Goal: Information Seeking & Learning: Understand process/instructions

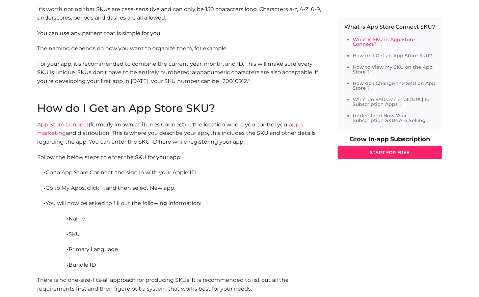
scroll to position [526, 0]
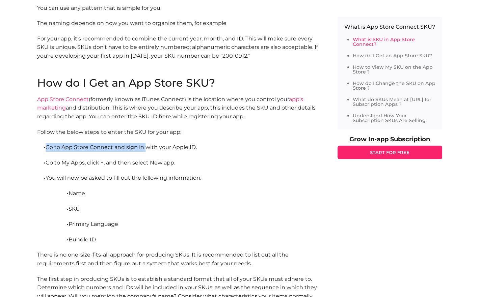
drag, startPoint x: 45, startPoint y: 148, endPoint x: 144, endPoint y: 149, distance: 99.2
click at [144, 149] on p "· Go to App Store Connect and sign in with your Apple ID." at bounding box center [180, 147] width 287 height 9
click at [201, 150] on p "· Go to App Store Connect and sign in with your Apple ID." at bounding box center [180, 147] width 287 height 9
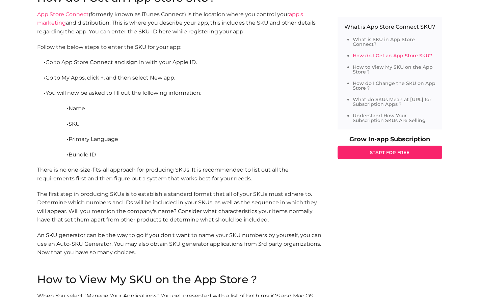
scroll to position [607, 0]
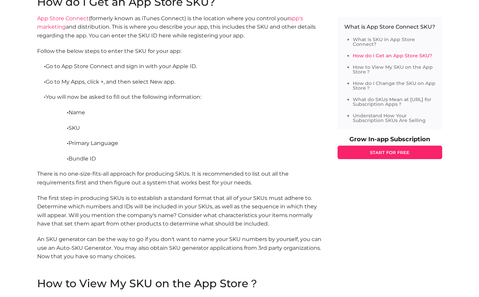
click at [94, 98] on p "· You will now be asked to fill out the following information:" at bounding box center [180, 97] width 287 height 9
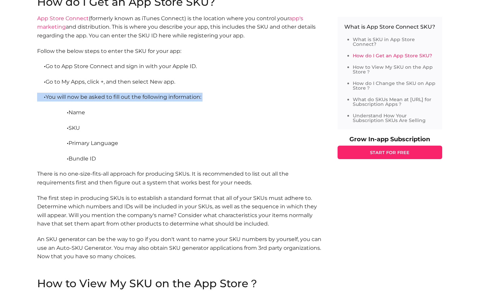
click at [94, 98] on p "· You will now be asked to fill out the following information:" at bounding box center [180, 97] width 287 height 9
click at [104, 108] on section "How do I Get an App Store SKU? App Store Connect (formerly known as iTunes Conn…" at bounding box center [180, 138] width 287 height 282
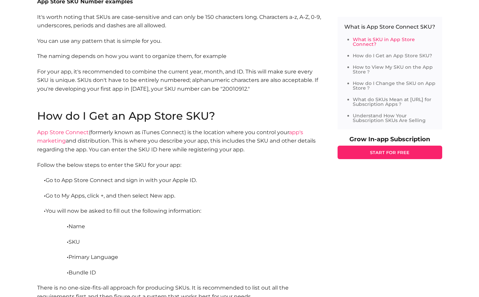
scroll to position [445, 0]
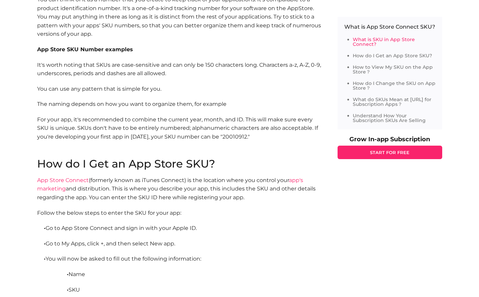
click at [105, 72] on p "It's worth noting that SKUs are case-sensitive and can only be 150 characters l…" at bounding box center [180, 69] width 287 height 17
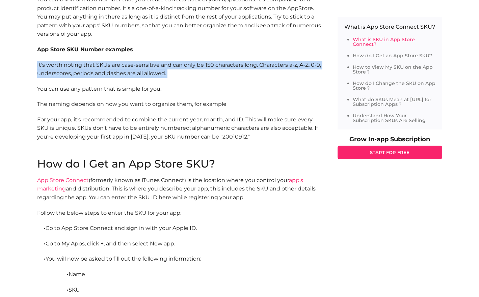
click at [105, 72] on p "It's worth noting that SKUs are case-sensitive and can only be 150 characters l…" at bounding box center [180, 69] width 287 height 17
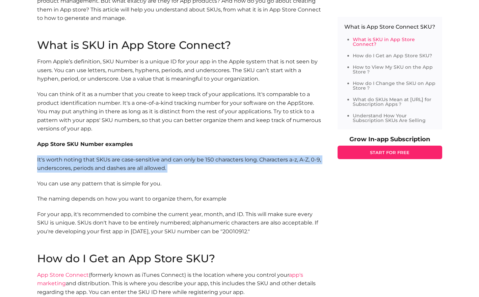
scroll to position [324, 0]
